Goal: Transaction & Acquisition: Purchase product/service

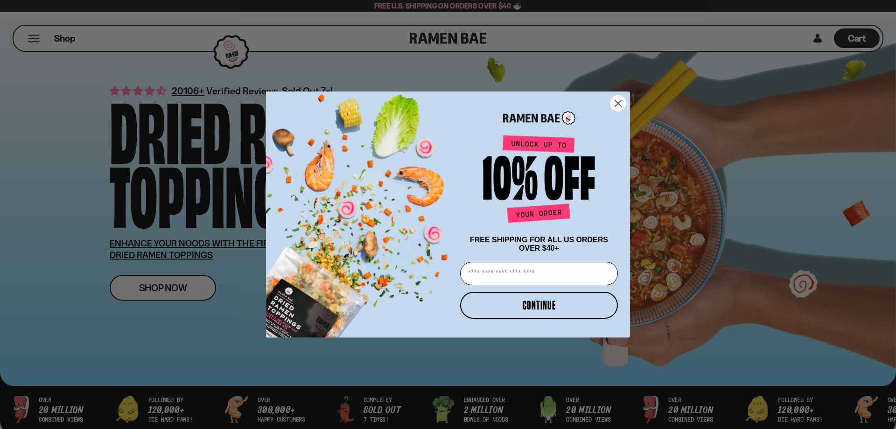
click at [622, 99] on circle "Close dialog" at bounding box center [618, 103] width 15 height 15
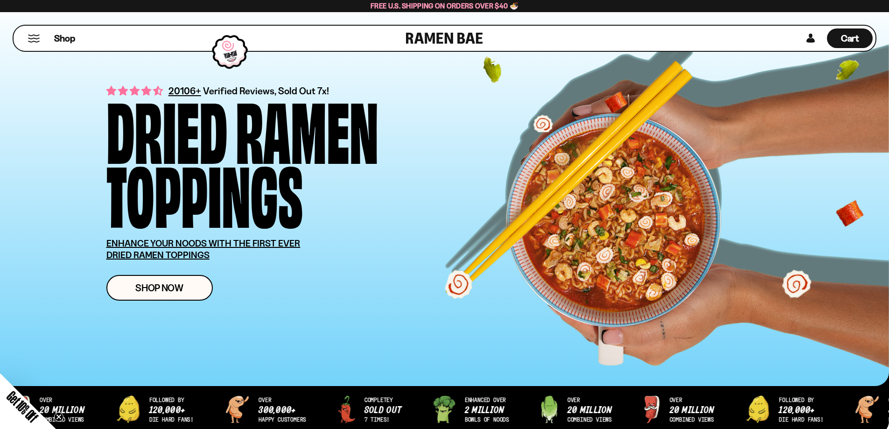
click at [30, 32] on div "Shop" at bounding box center [211, 38] width 390 height 25
click at [32, 39] on button "Mobile Menu Trigger" at bounding box center [34, 39] width 13 height 8
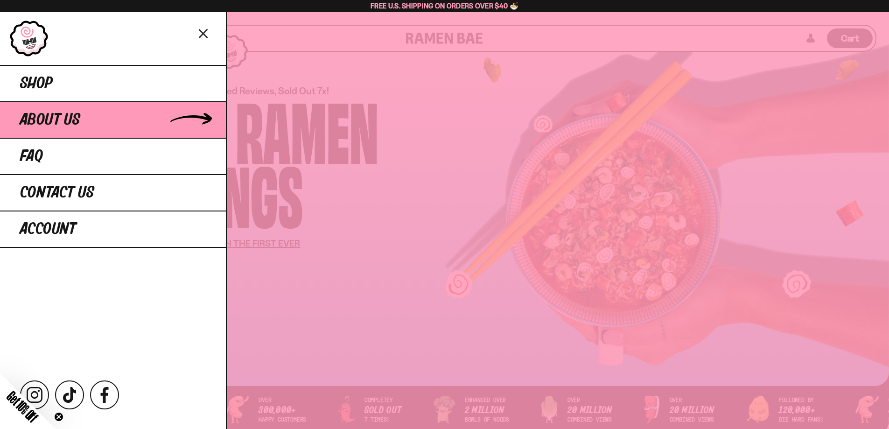
click at [61, 119] on span "About Us" at bounding box center [50, 120] width 60 height 17
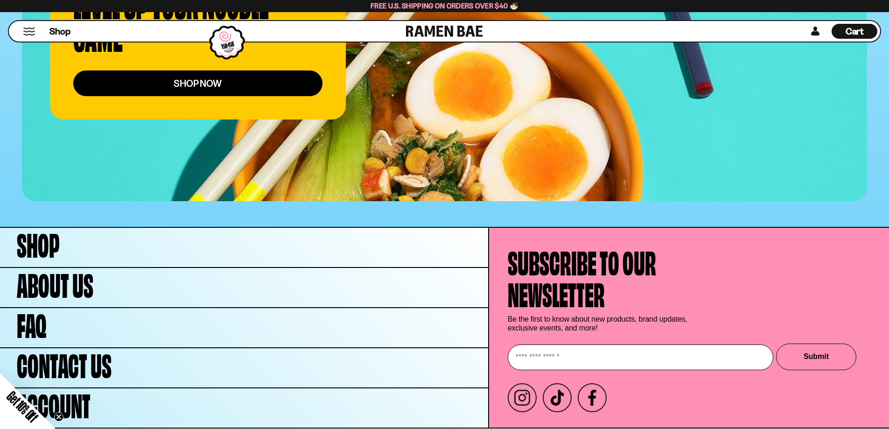
scroll to position [3683, 0]
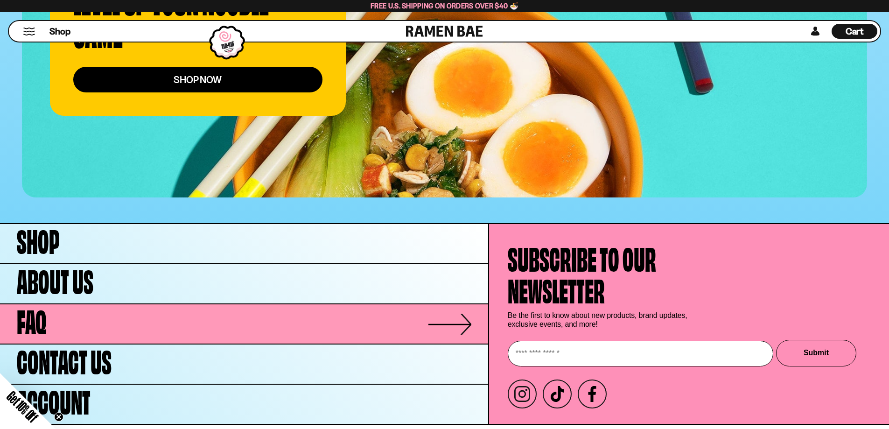
click at [45, 308] on span "FAQ" at bounding box center [32, 319] width 30 height 32
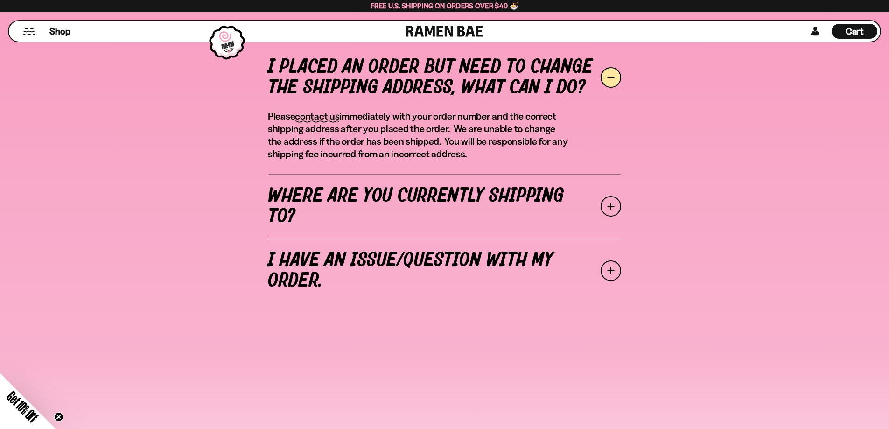
scroll to position [373, 0]
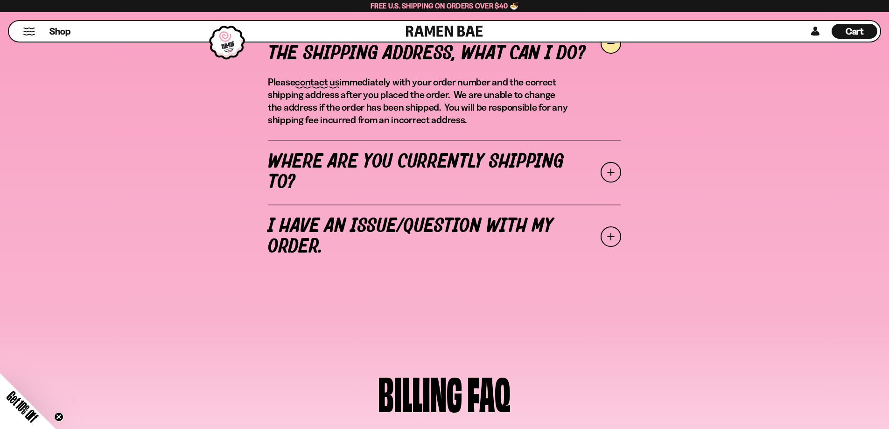
click at [611, 173] on span at bounding box center [611, 172] width 21 height 21
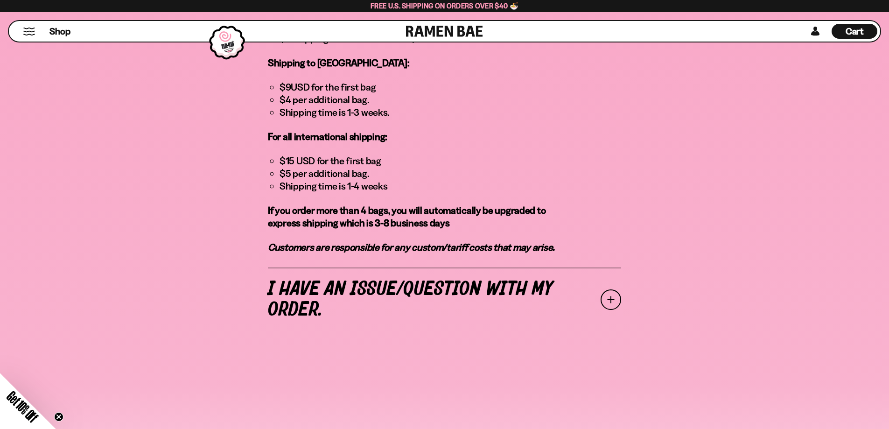
scroll to position [840, 0]
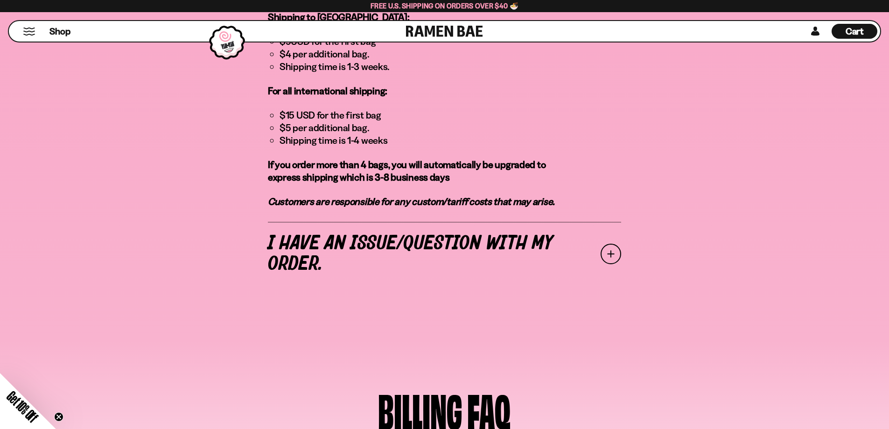
click at [615, 244] on span at bounding box center [611, 254] width 21 height 21
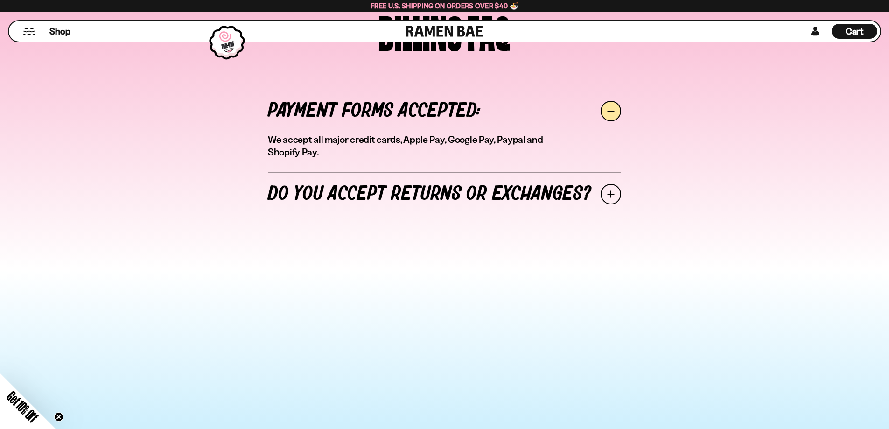
scroll to position [702, 0]
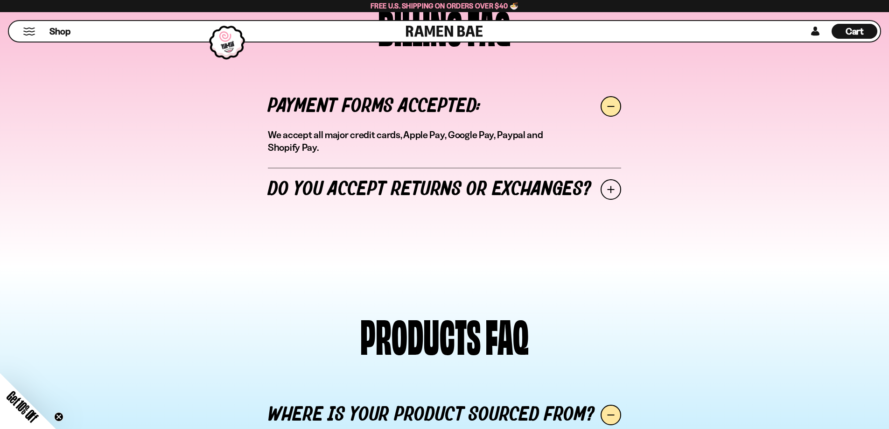
click at [614, 190] on span at bounding box center [611, 189] width 21 height 21
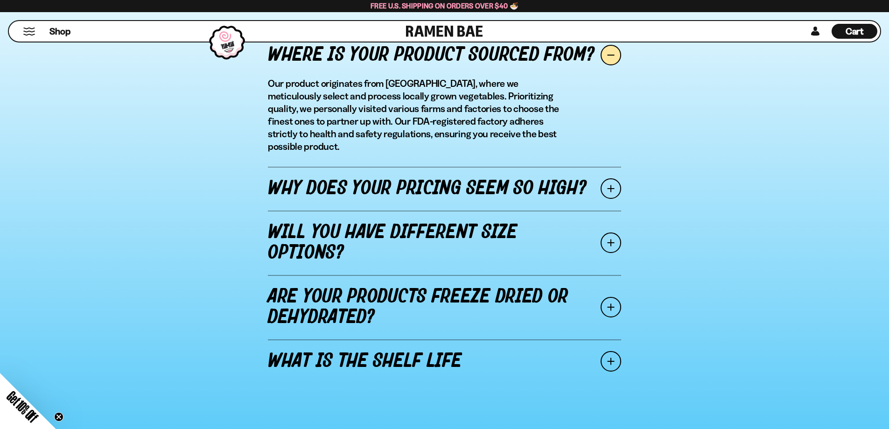
scroll to position [1122, 0]
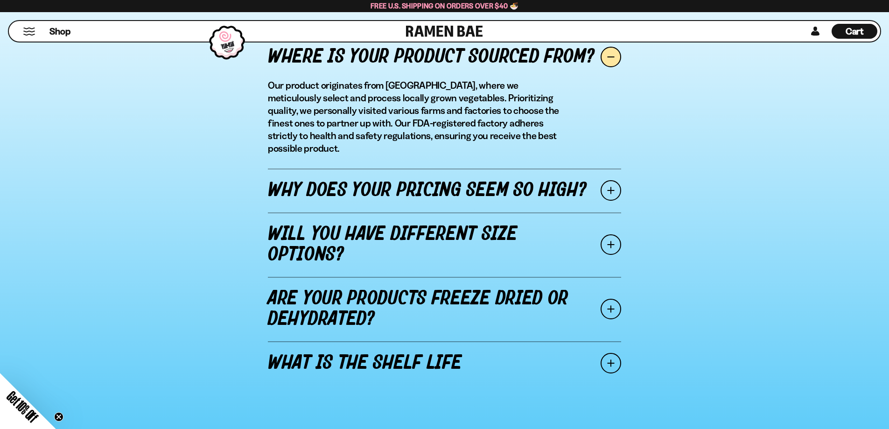
click at [613, 180] on span at bounding box center [611, 190] width 21 height 21
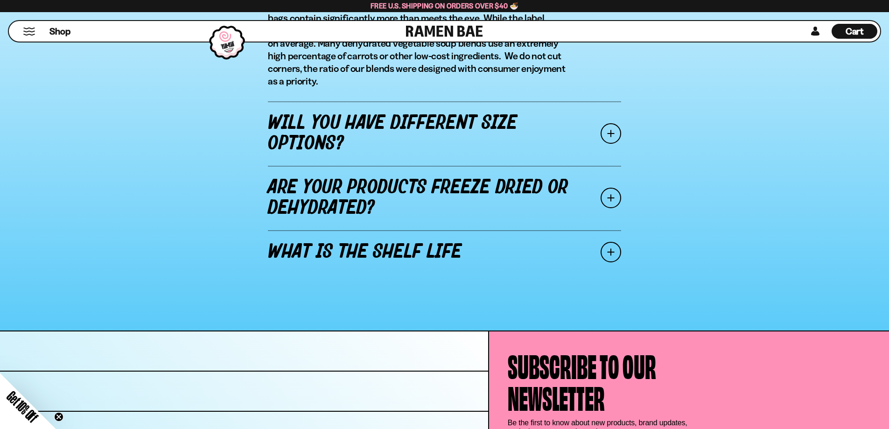
scroll to position [1262, 0]
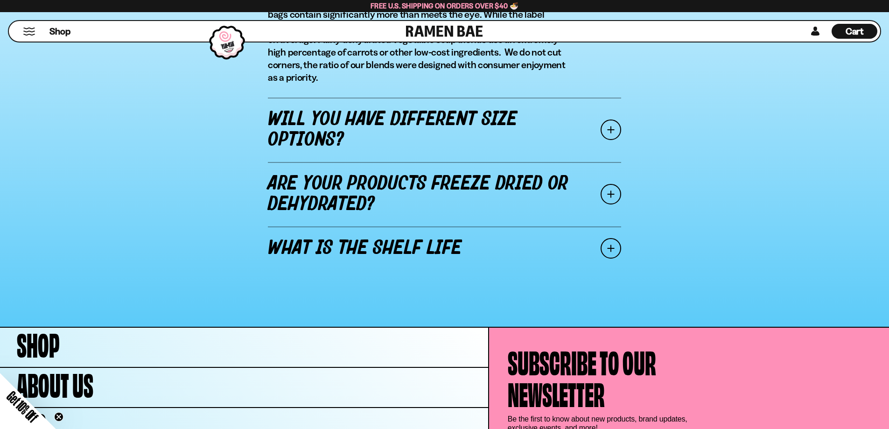
click at [603, 132] on span at bounding box center [611, 129] width 21 height 21
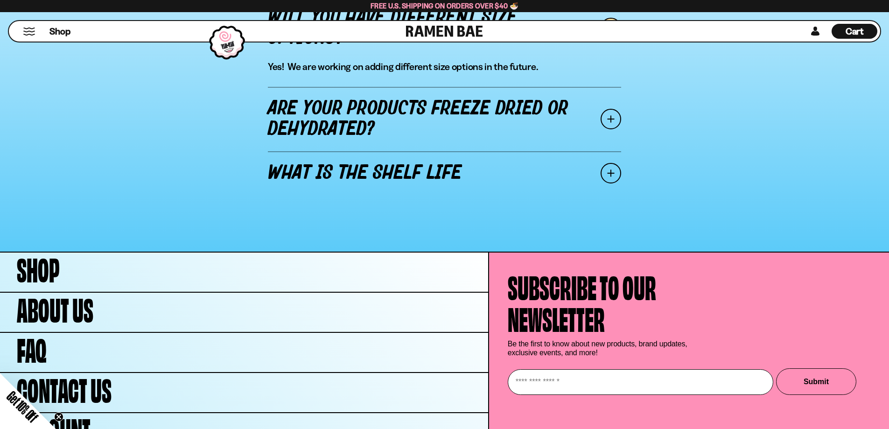
scroll to position [1245, 0]
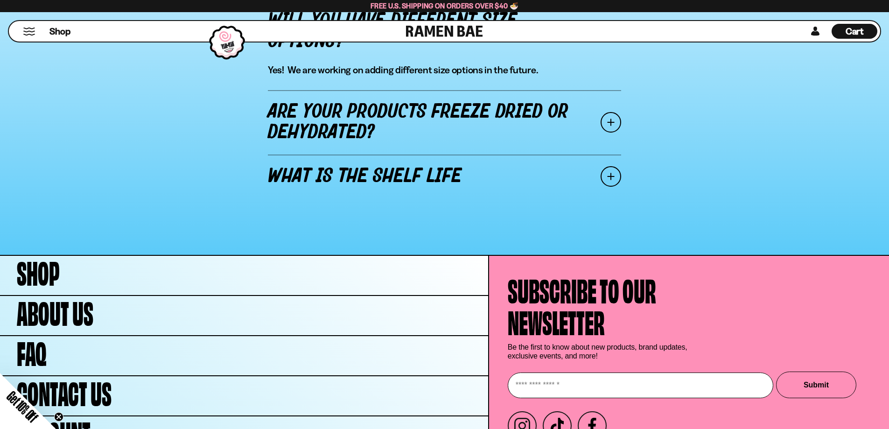
click at [616, 119] on span at bounding box center [611, 122] width 21 height 21
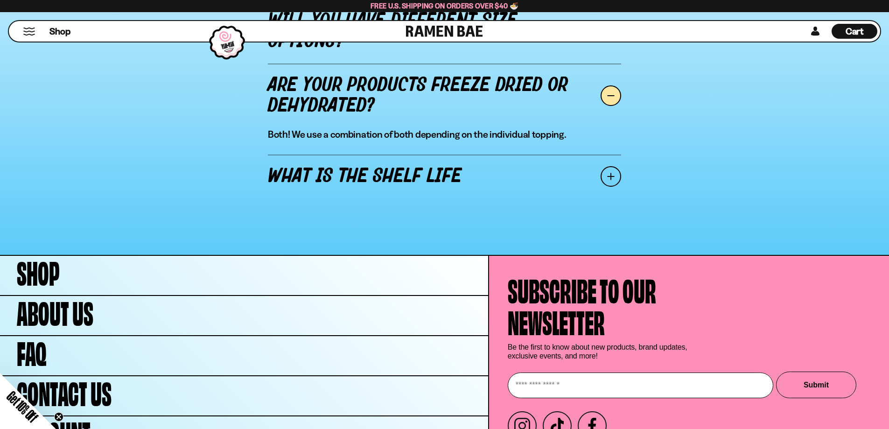
click at [617, 171] on span at bounding box center [611, 176] width 21 height 21
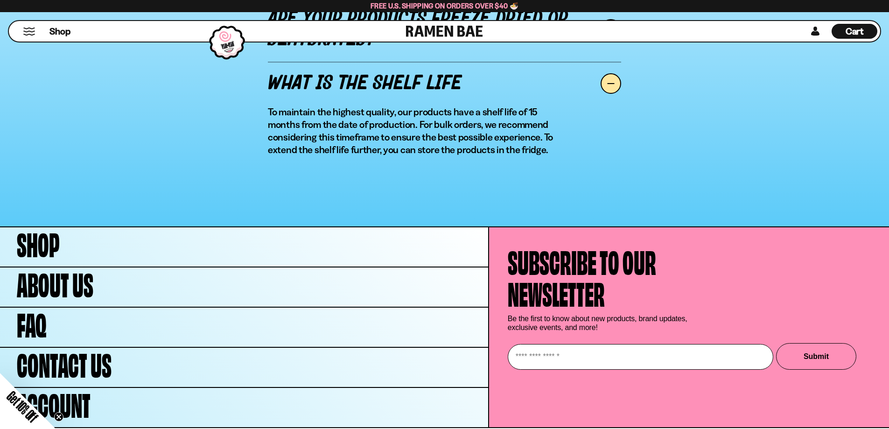
scroll to position [1332, 0]
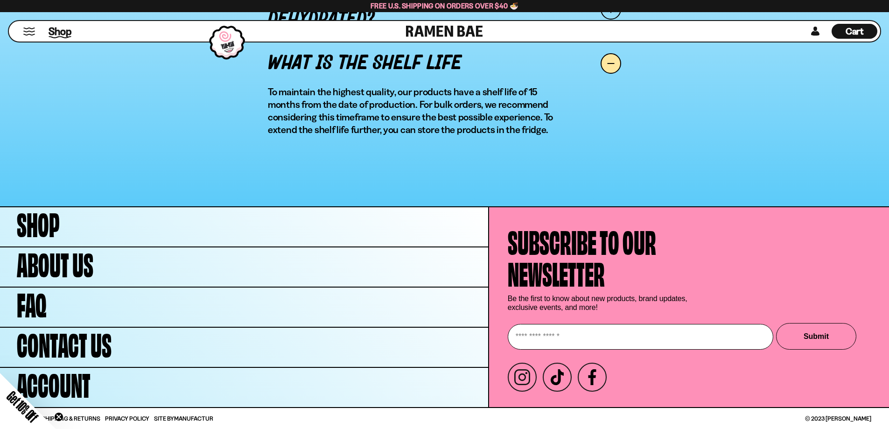
click at [67, 31] on span "Shop" at bounding box center [60, 31] width 23 height 14
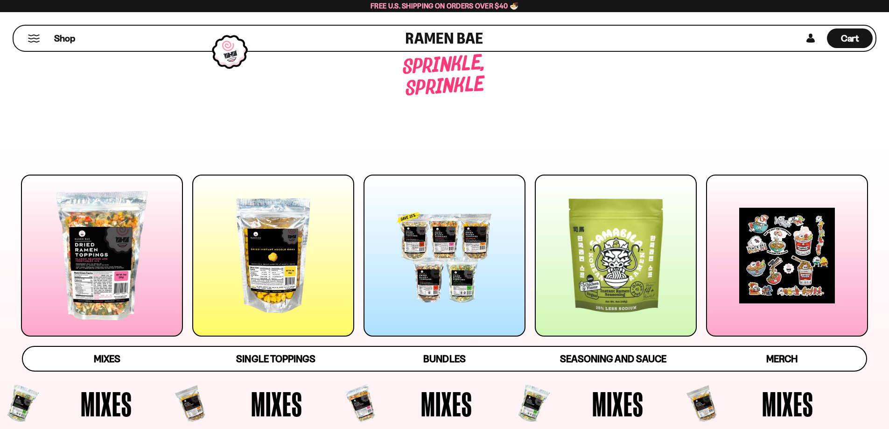
click at [225, 51] on div at bounding box center [229, 52] width 45 height 44
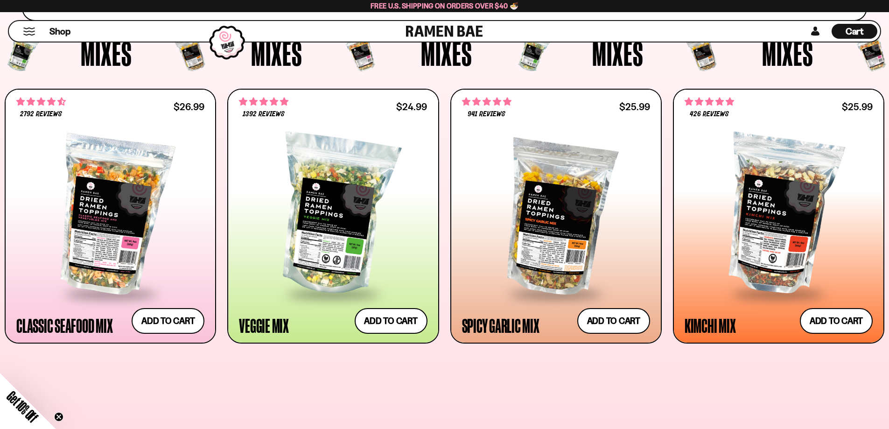
scroll to position [373, 0]
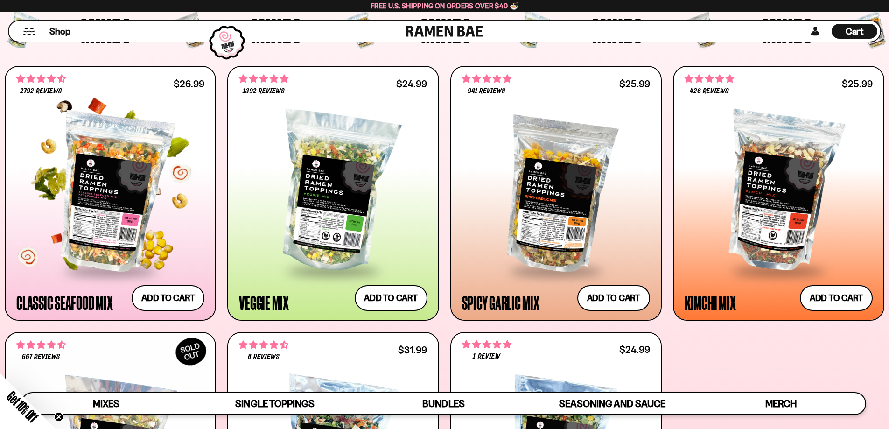
click at [104, 190] on div at bounding box center [110, 192] width 188 height 156
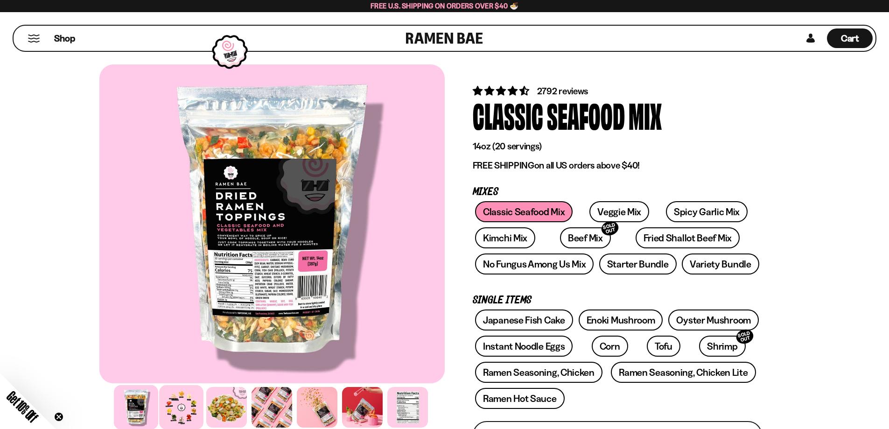
click at [186, 400] on div at bounding box center [181, 407] width 44 height 44
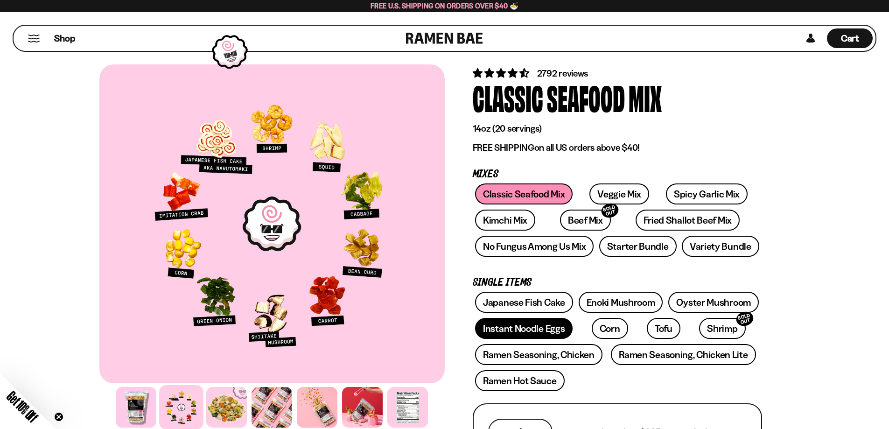
scroll to position [93, 0]
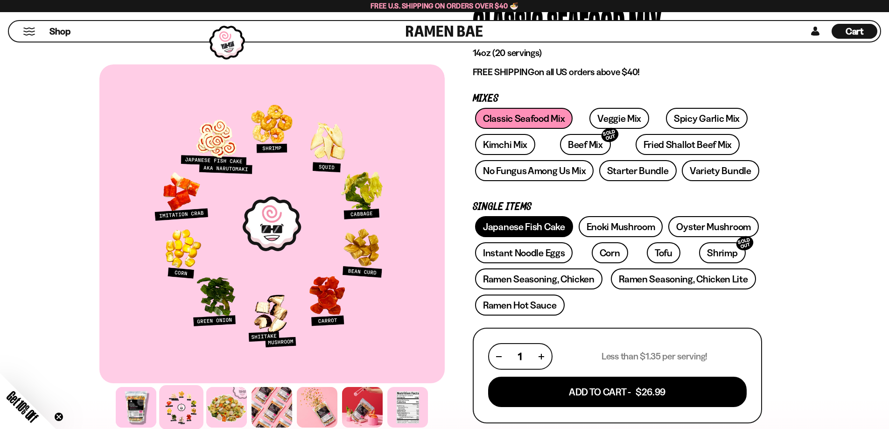
click at [513, 225] on link "Japanese Fish Cake" at bounding box center [524, 226] width 98 height 21
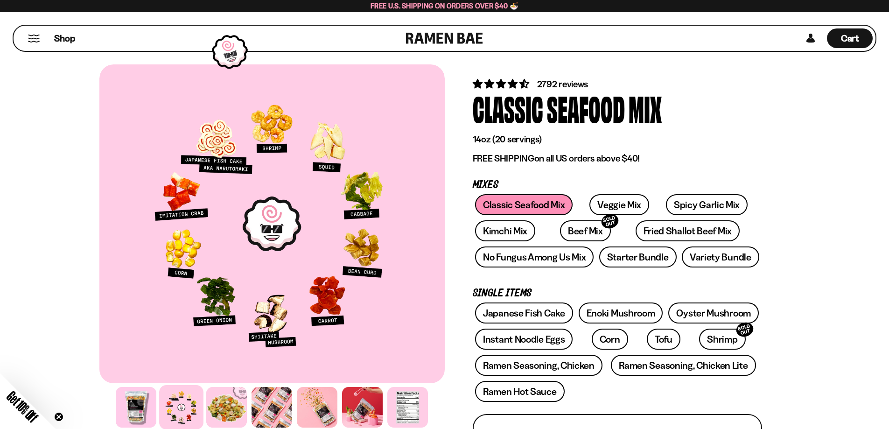
scroll to position [0, 0]
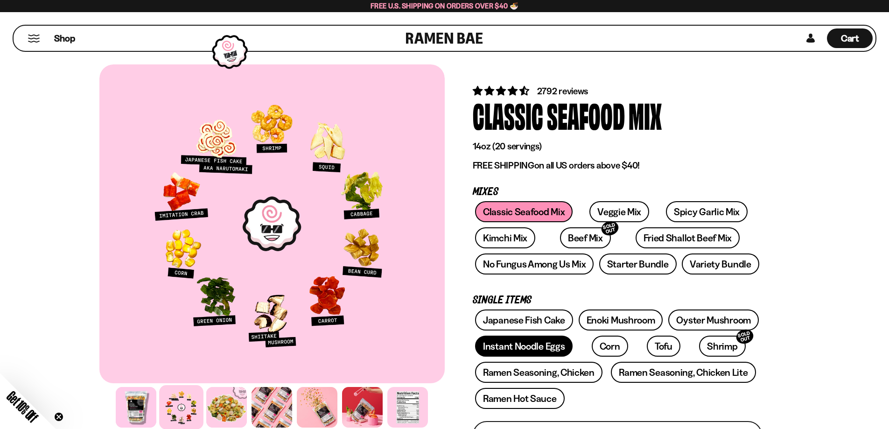
click at [514, 352] on link "Instant Noodle Eggs" at bounding box center [524, 346] width 98 height 21
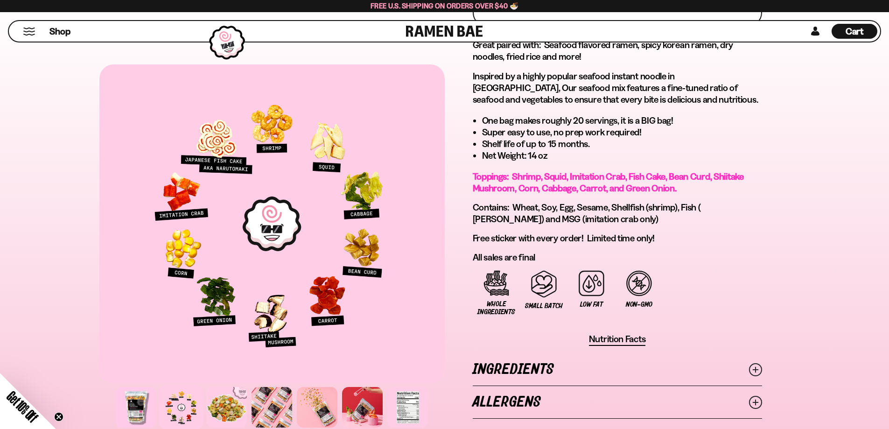
scroll to position [560, 0]
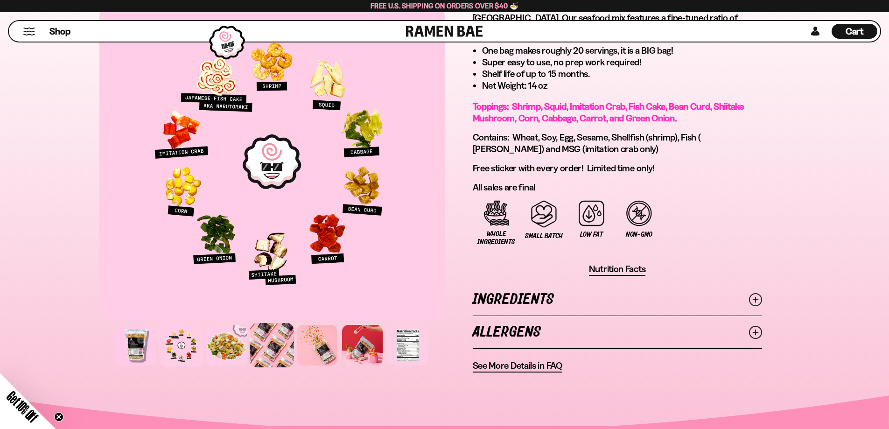
click at [267, 350] on div at bounding box center [272, 345] width 44 height 44
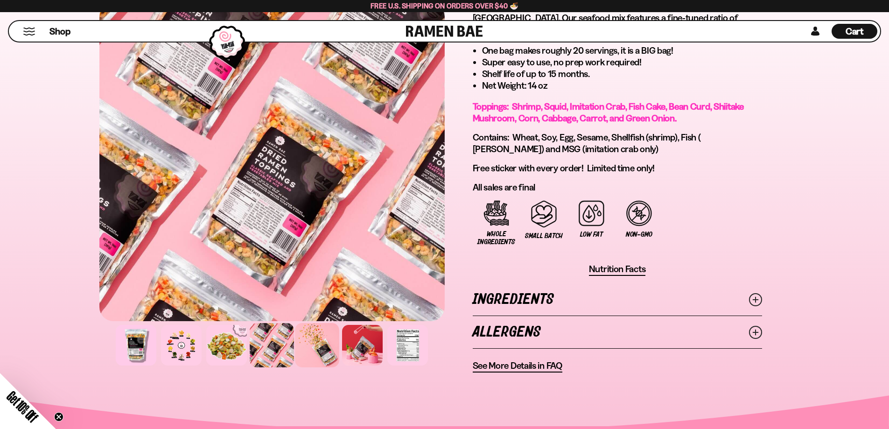
click at [321, 351] on div at bounding box center [317, 345] width 44 height 44
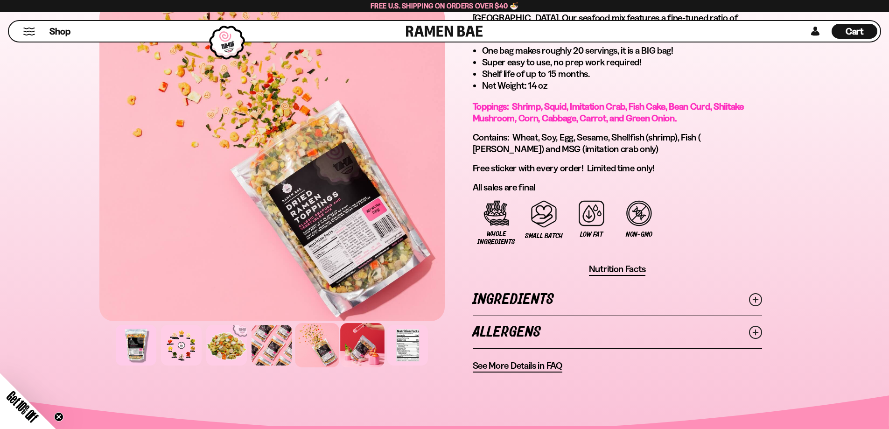
click at [360, 346] on div at bounding box center [362, 345] width 44 height 44
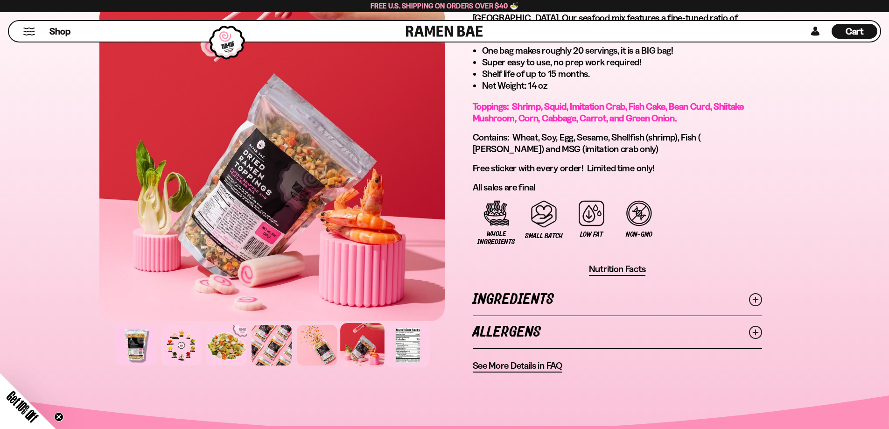
click at [404, 341] on div at bounding box center [408, 345] width 44 height 44
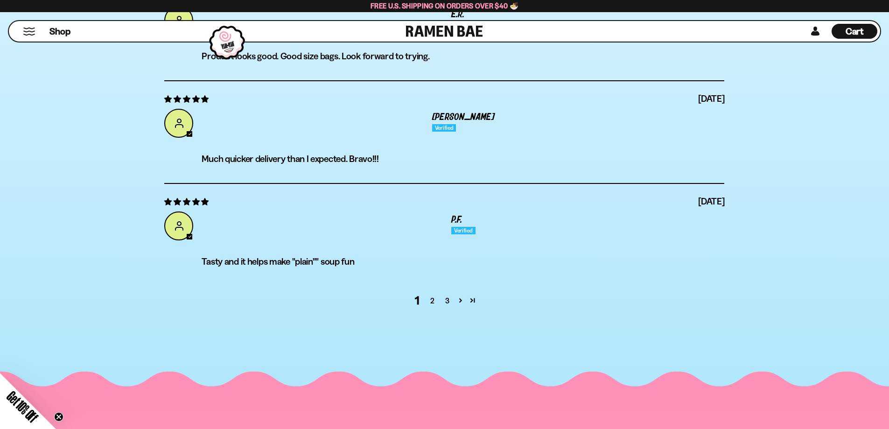
scroll to position [3734, 0]
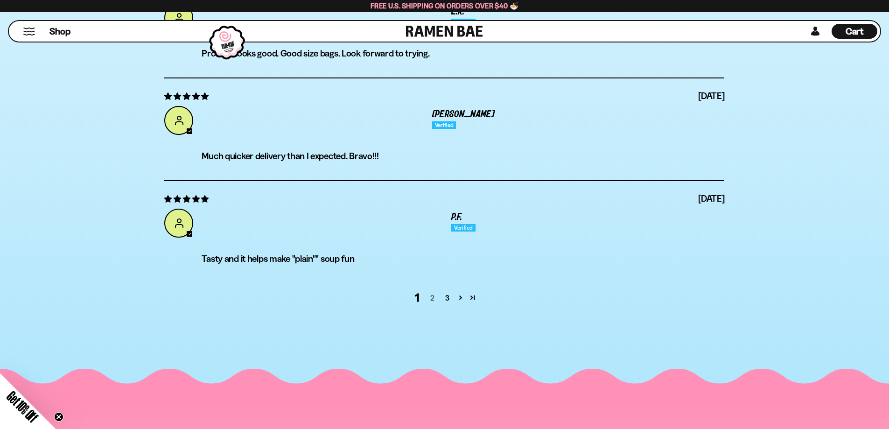
click at [430, 295] on link "2" at bounding box center [432, 297] width 15 height 11
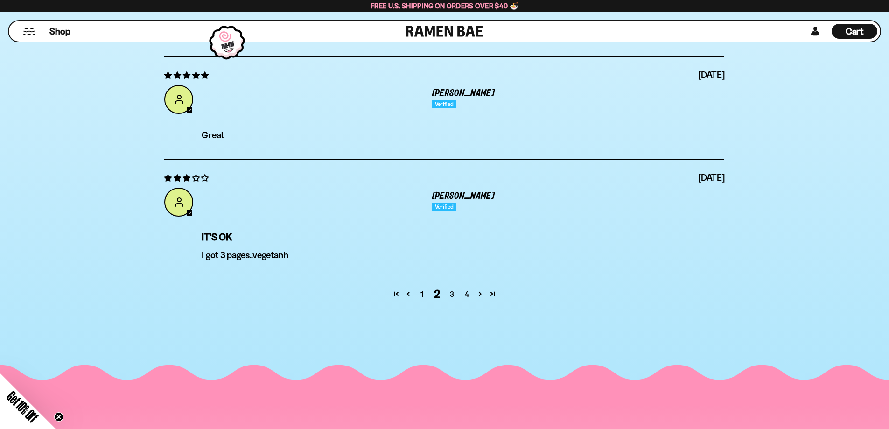
scroll to position [3773, 0]
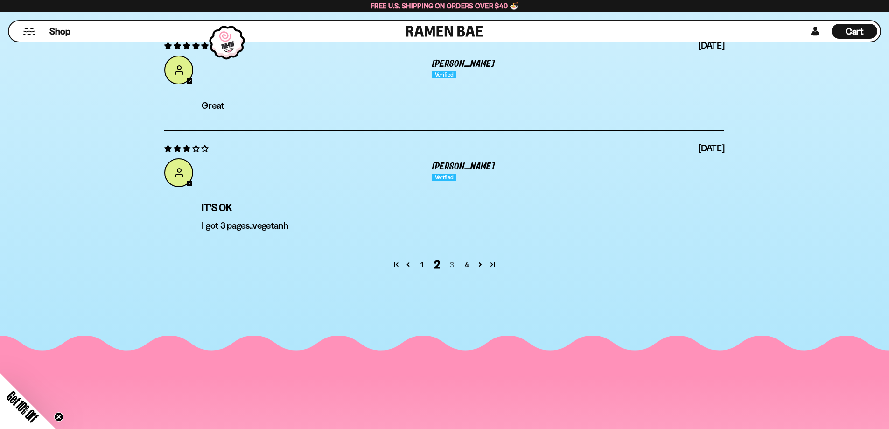
click at [454, 266] on link "3" at bounding box center [451, 264] width 15 height 11
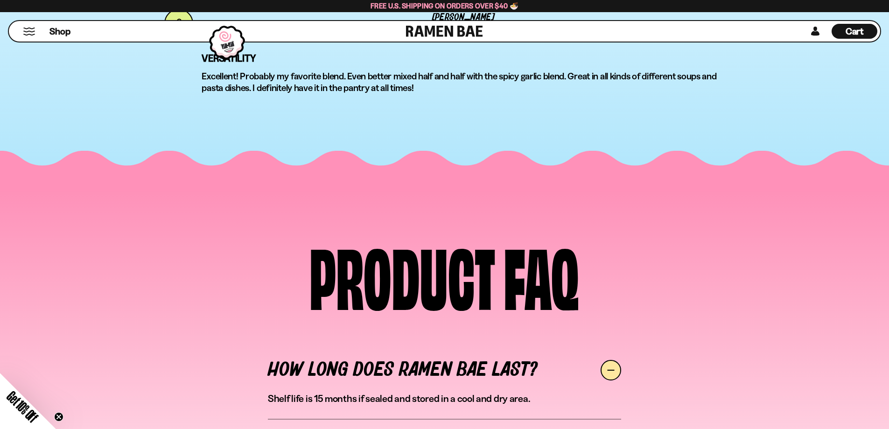
scroll to position [3493, 0]
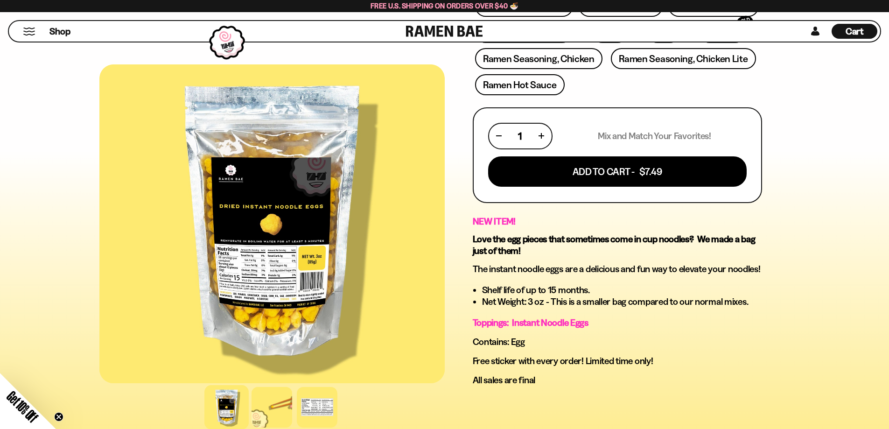
scroll to position [373, 0]
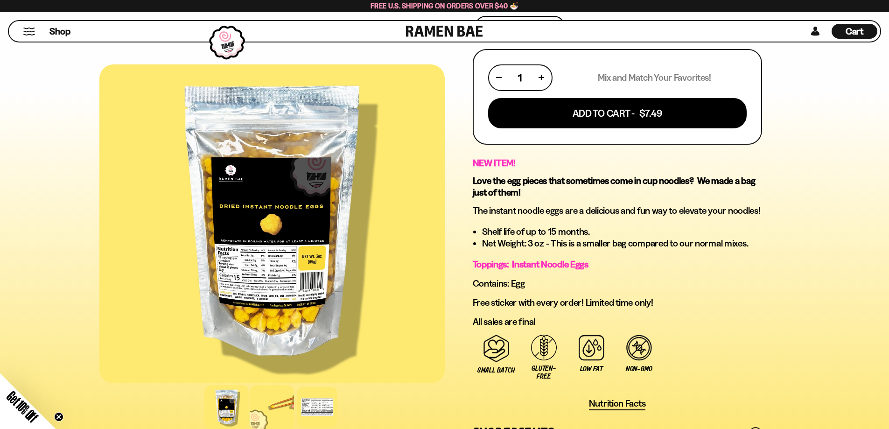
click at [267, 415] on div at bounding box center [272, 407] width 44 height 44
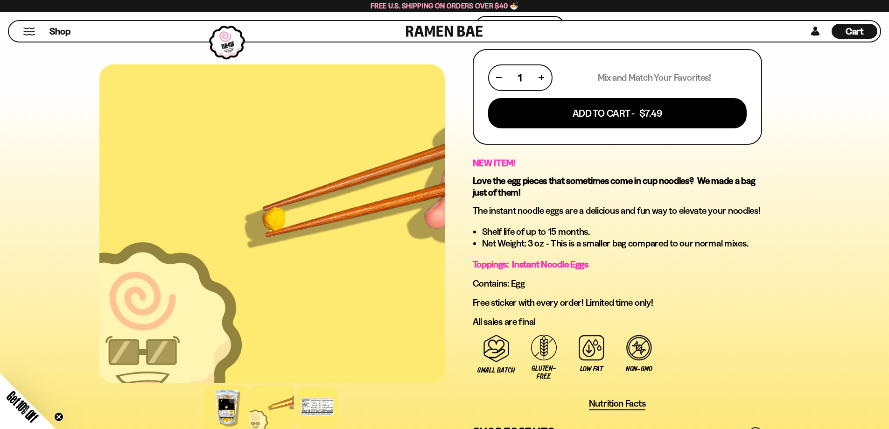
click at [231, 414] on div at bounding box center [226, 407] width 44 height 44
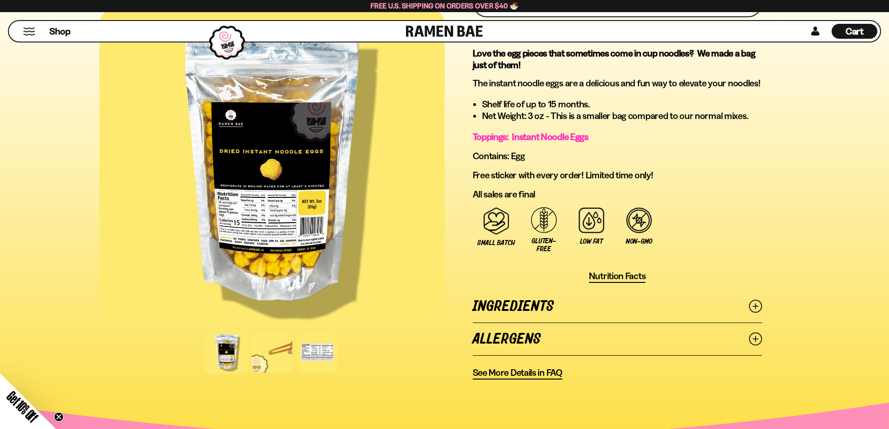
scroll to position [560, 0]
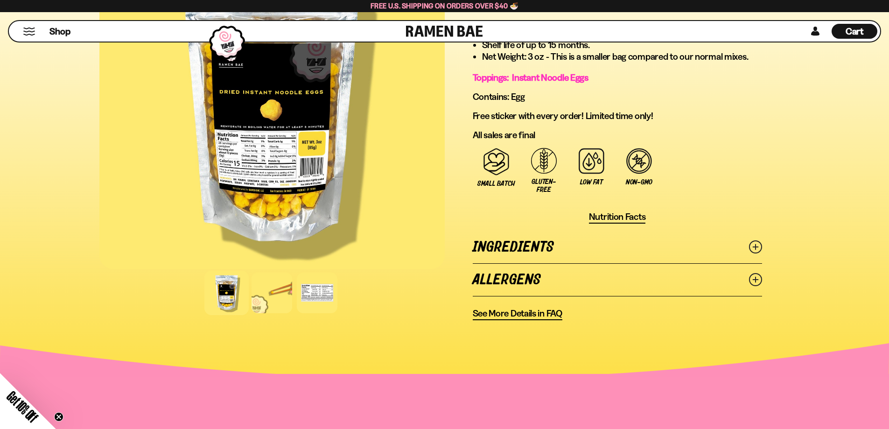
click at [755, 248] on line at bounding box center [755, 247] width 5 height 5
